Goal: Check status: Check status

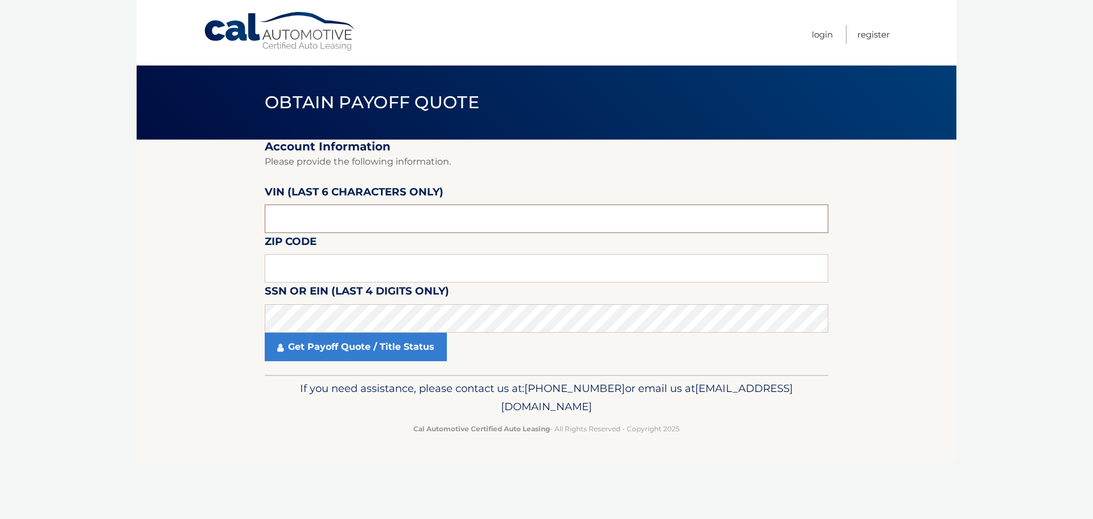
click at [455, 228] on input "text" at bounding box center [547, 218] width 564 height 28
drag, startPoint x: 369, startPoint y: 210, endPoint x: 190, endPoint y: 202, distance: 179.5
click at [212, 205] on section "Account Information Please provide the following information. [PERSON_NAME] (la…" at bounding box center [547, 256] width 820 height 235
paste input "402832"
type input "402832"
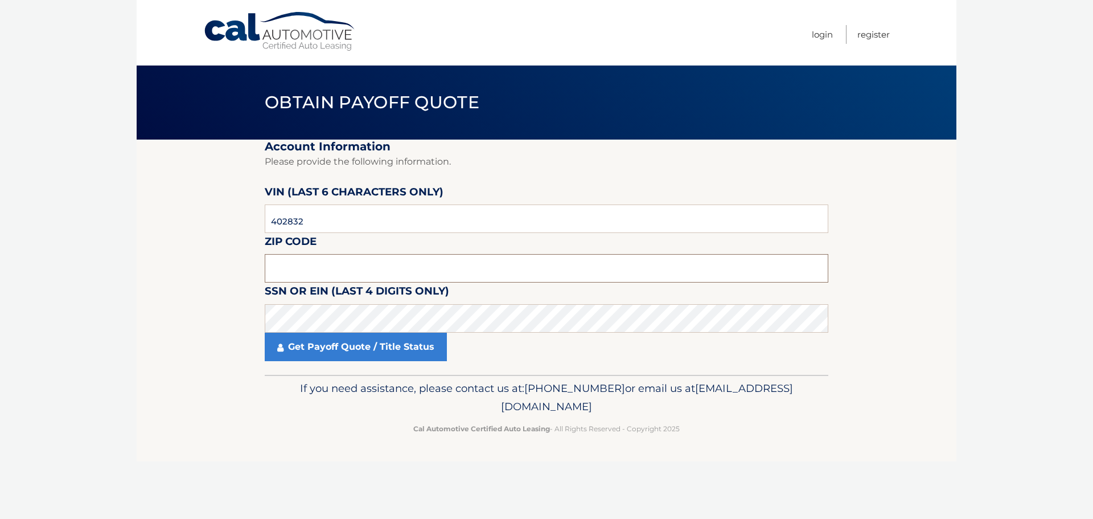
click at [382, 271] on input "text" at bounding box center [547, 268] width 564 height 28
type input "07731"
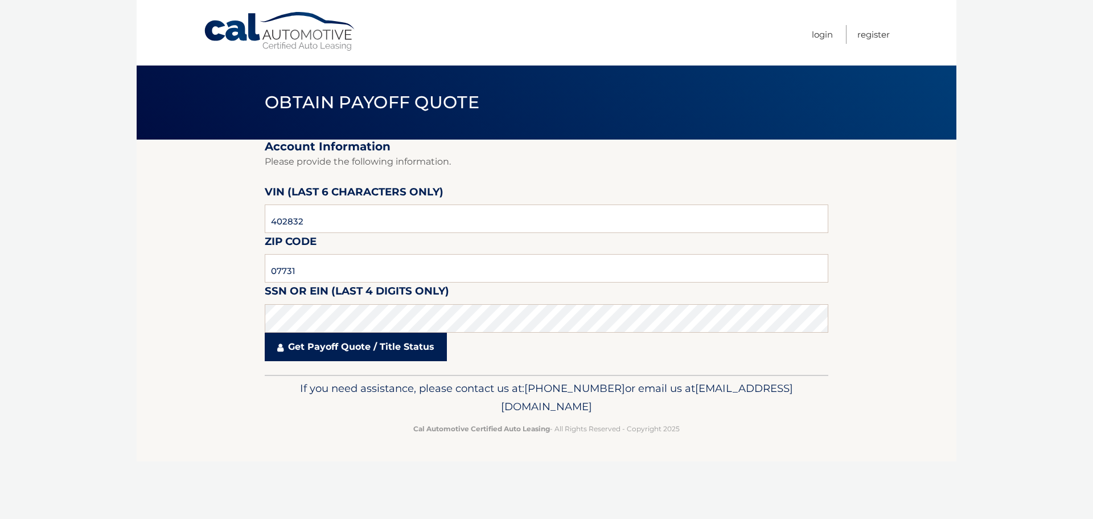
click at [364, 351] on link "Get Payoff Quote / Title Status" at bounding box center [356, 346] width 182 height 28
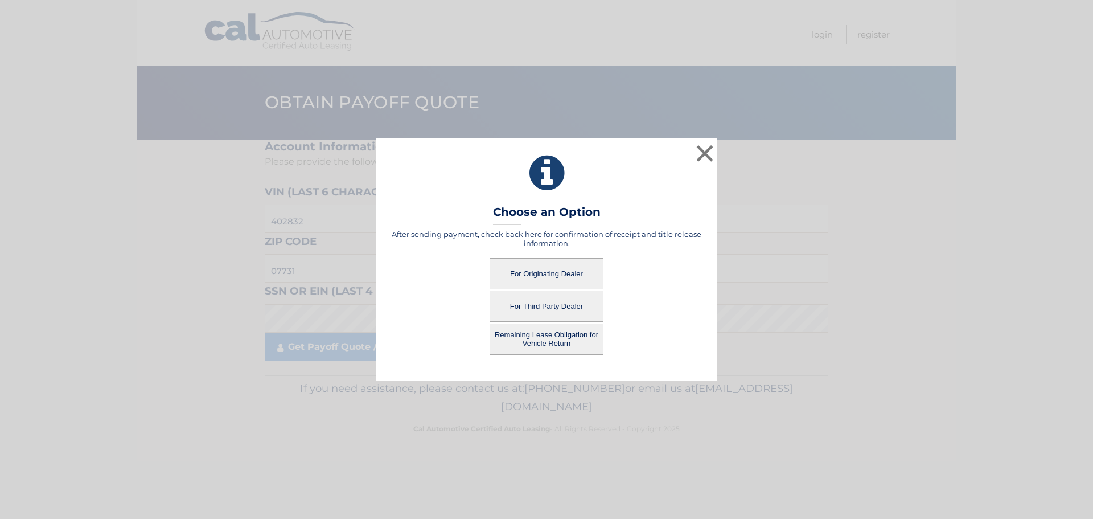
click at [557, 274] on button "For Originating Dealer" at bounding box center [547, 273] width 114 height 31
click at [542, 272] on button "For Originating Dealer" at bounding box center [547, 273] width 114 height 31
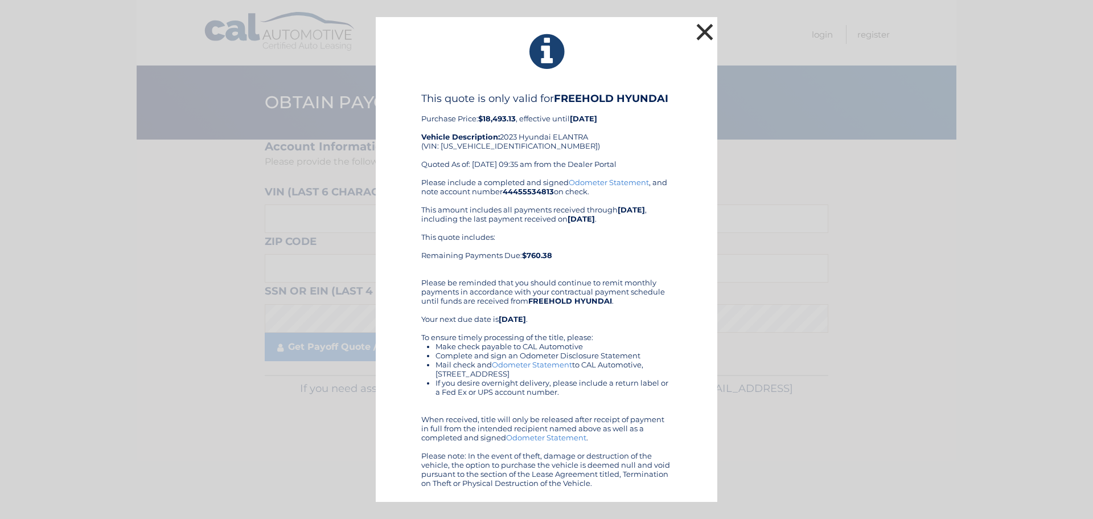
click at [712, 29] on button "×" at bounding box center [704, 31] width 23 height 23
